Goal: Check status: Check status

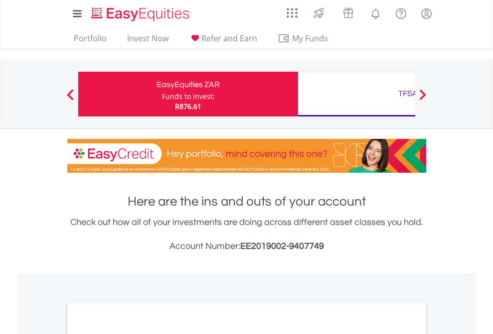
click at [162, 94] on div "Funds to invest:" at bounding box center [188, 97] width 53 height 10
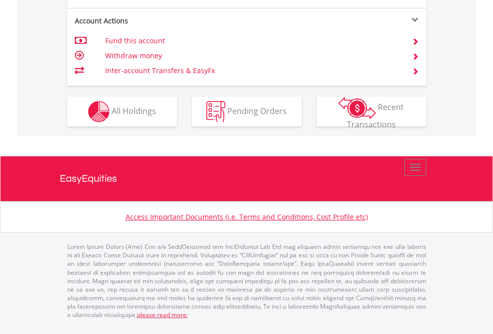
scroll to position [955, 0]
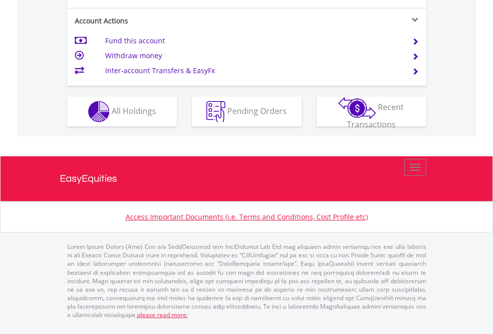
scroll to position [975, 0]
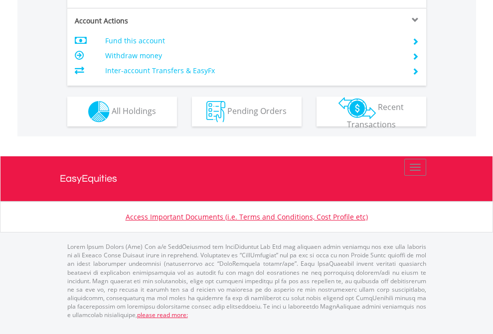
scroll to position [935, 0]
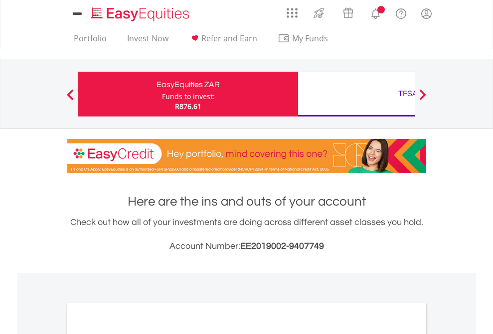
scroll to position [599, 0]
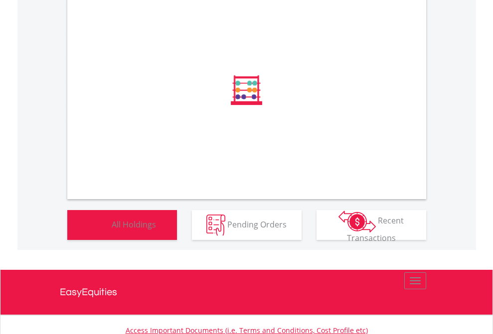
click at [112, 230] on span "All Holdings" at bounding box center [134, 224] width 44 height 11
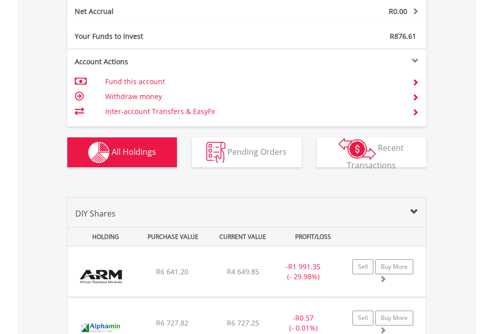
scroll to position [1128, 0]
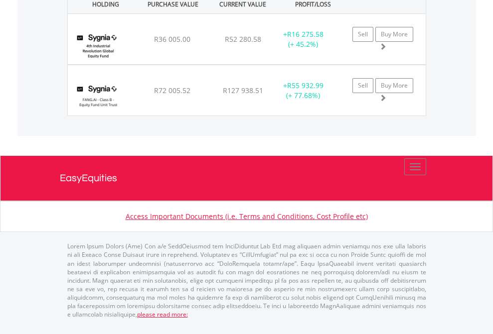
scroll to position [72, 0]
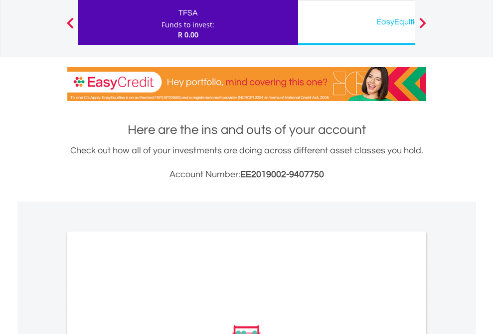
click at [356, 22] on div "EasyEquities USD" at bounding box center [408, 22] width 208 height 14
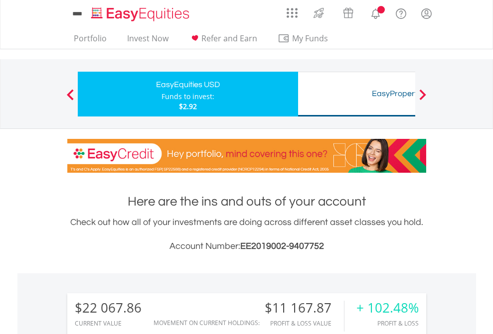
scroll to position [96, 156]
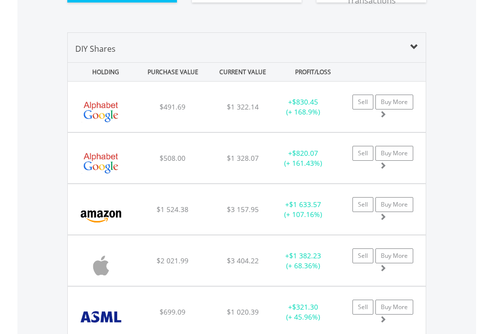
scroll to position [1108, 0]
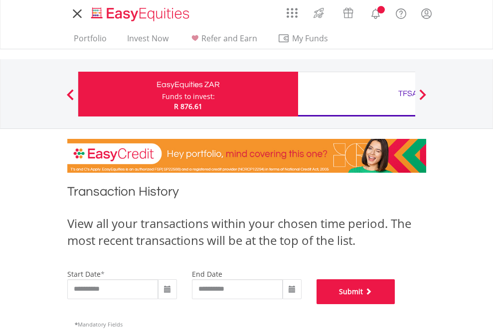
click at [395, 304] on button "Submit" at bounding box center [355, 291] width 79 height 25
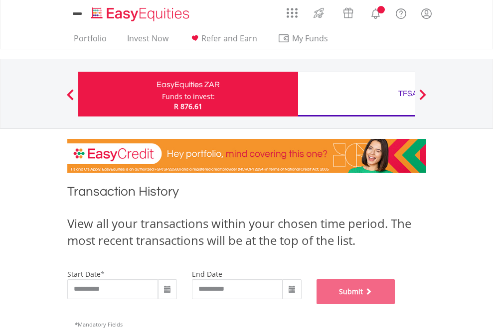
scroll to position [404, 0]
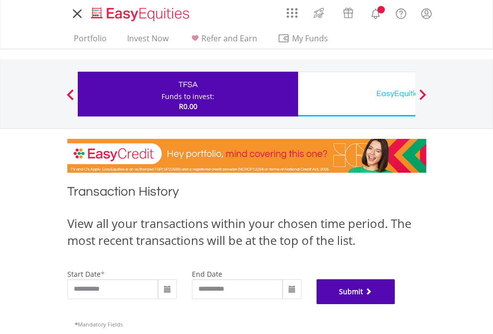
click at [395, 304] on button "Submit" at bounding box center [355, 291] width 79 height 25
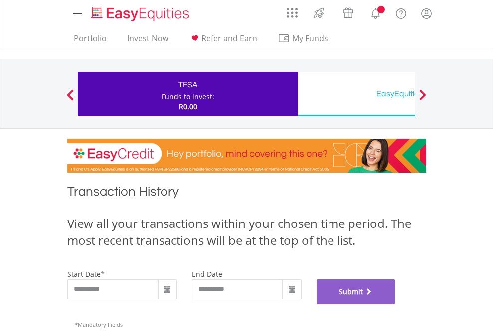
scroll to position [404, 0]
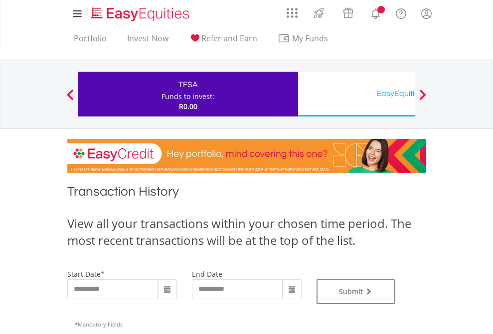
click at [356, 94] on div "EasyEquities USD" at bounding box center [408, 94] width 208 height 14
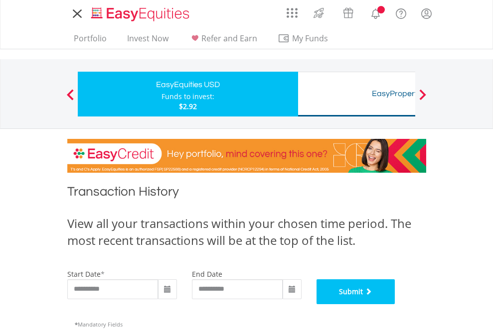
click at [395, 304] on button "Submit" at bounding box center [355, 291] width 79 height 25
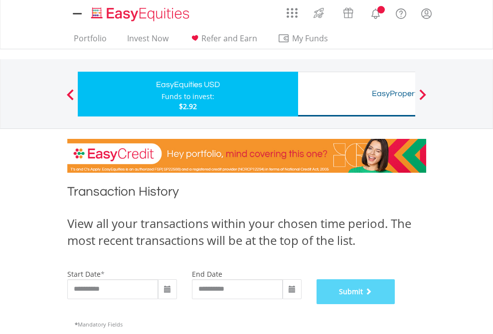
scroll to position [404, 0]
